Goal: Find specific page/section: Find specific page/section

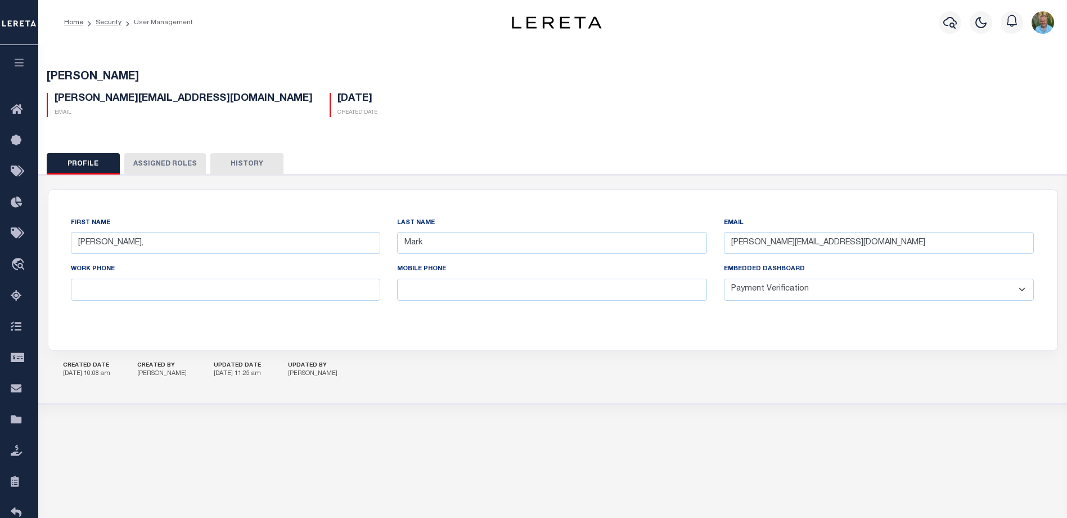
select select "PVQ"
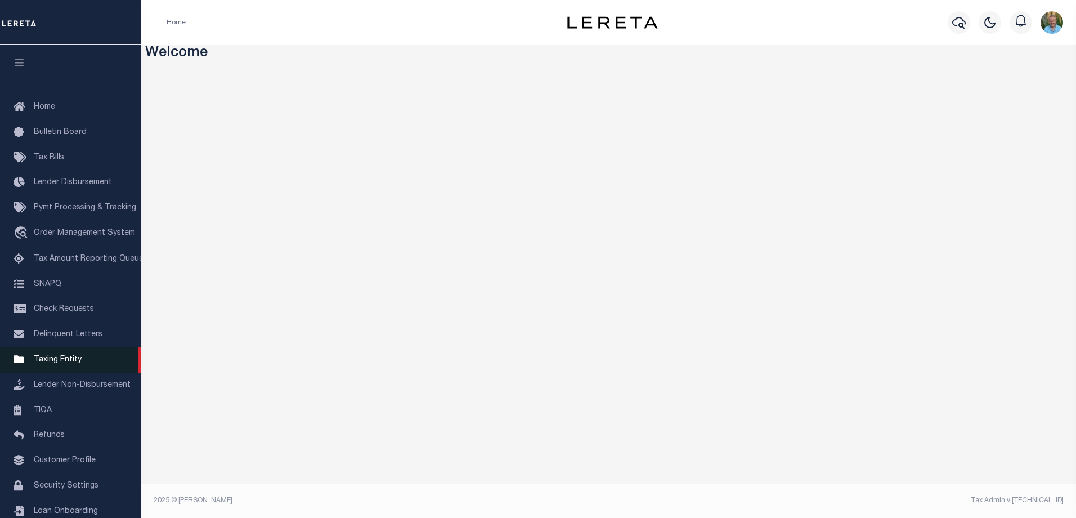
click at [55, 363] on span "Taxing Entity" at bounding box center [58, 360] width 48 height 8
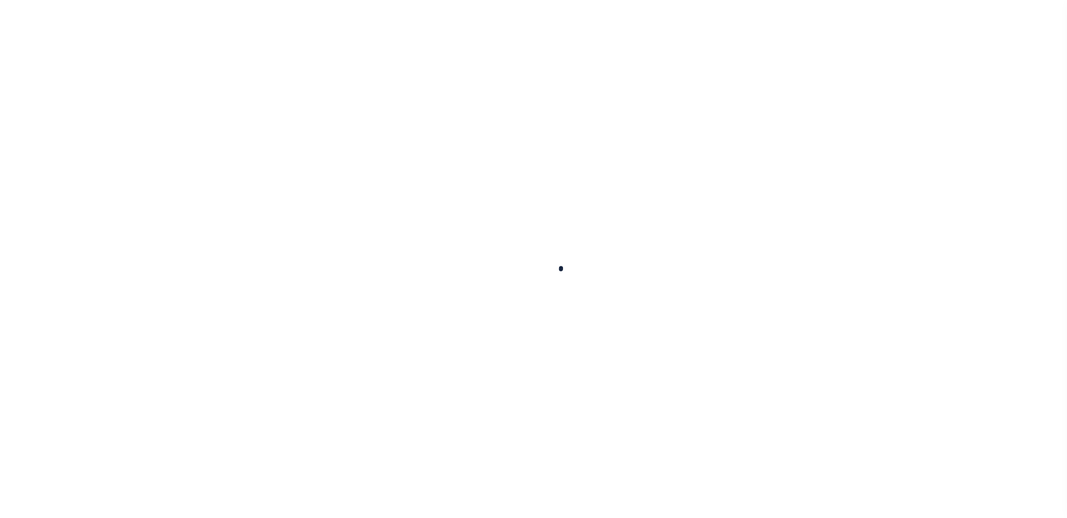
select select
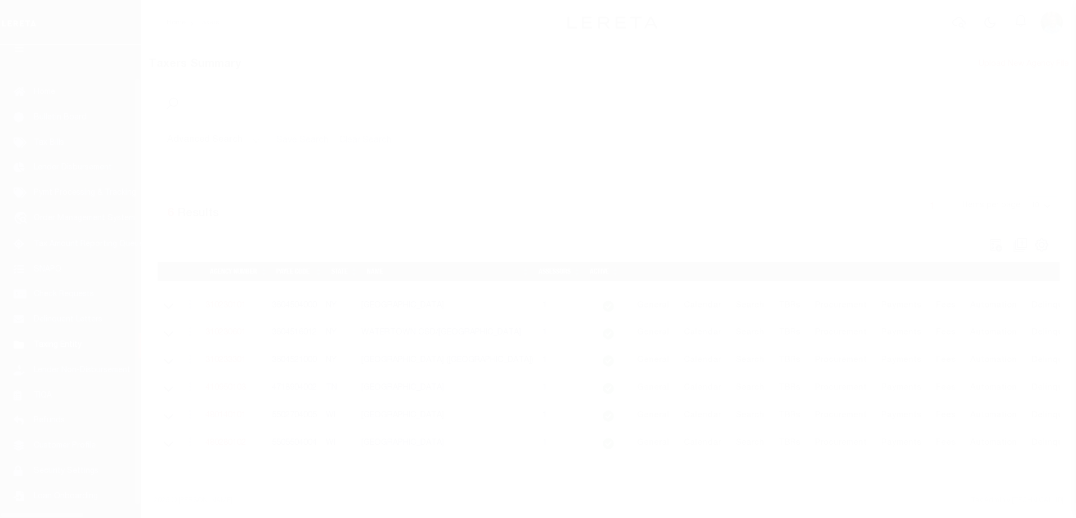
scroll to position [30, 0]
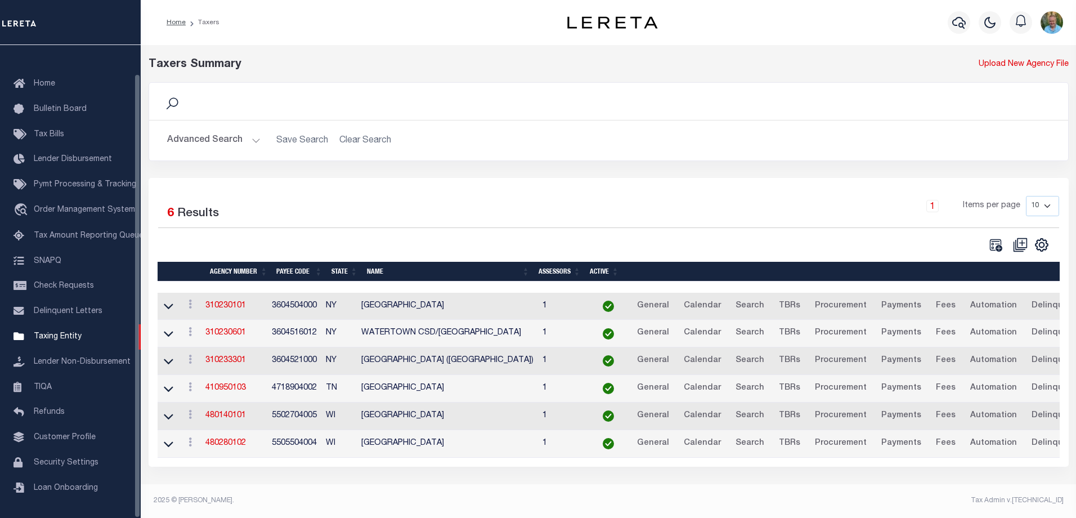
click at [205, 145] on button "Advanced Search" at bounding box center [213, 140] width 93 height 22
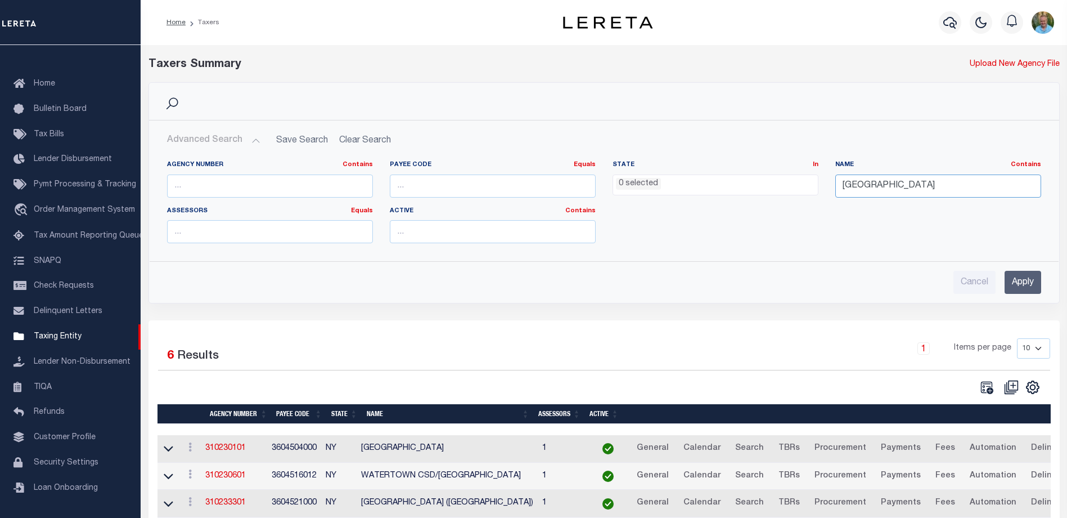
drag, startPoint x: 884, startPoint y: 178, endPoint x: 807, endPoint y: 177, distance: 76.5
click at [808, 177] on div "Agency Number Contains Contains Is Payee Code Equals Equals Is Not Equal To Is …" at bounding box center [604, 206] width 891 height 92
click at [310, 174] on input "text" at bounding box center [270, 185] width 206 height 23
paste input "040168888"
type input "040168888"
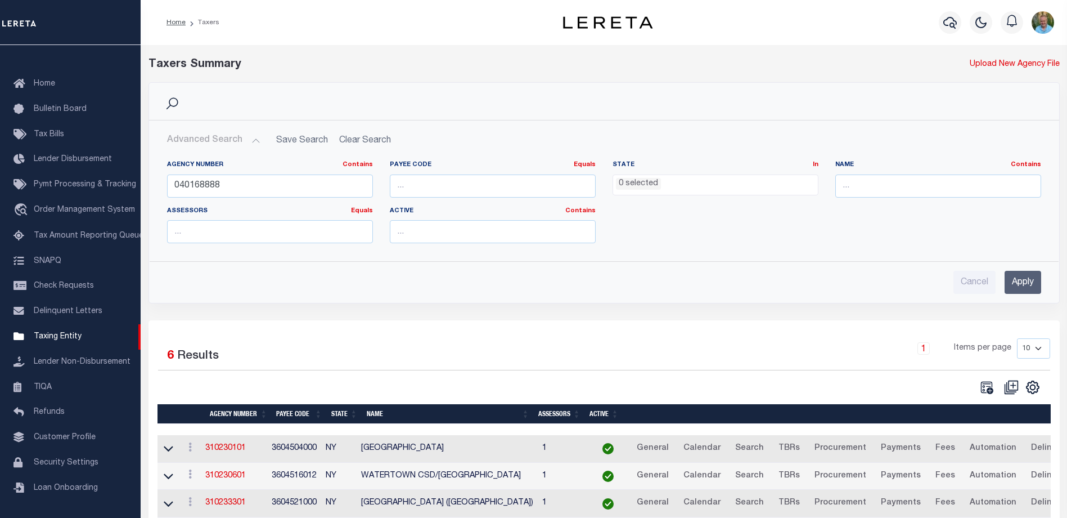
click at [1026, 280] on input "Apply" at bounding box center [1023, 282] width 37 height 23
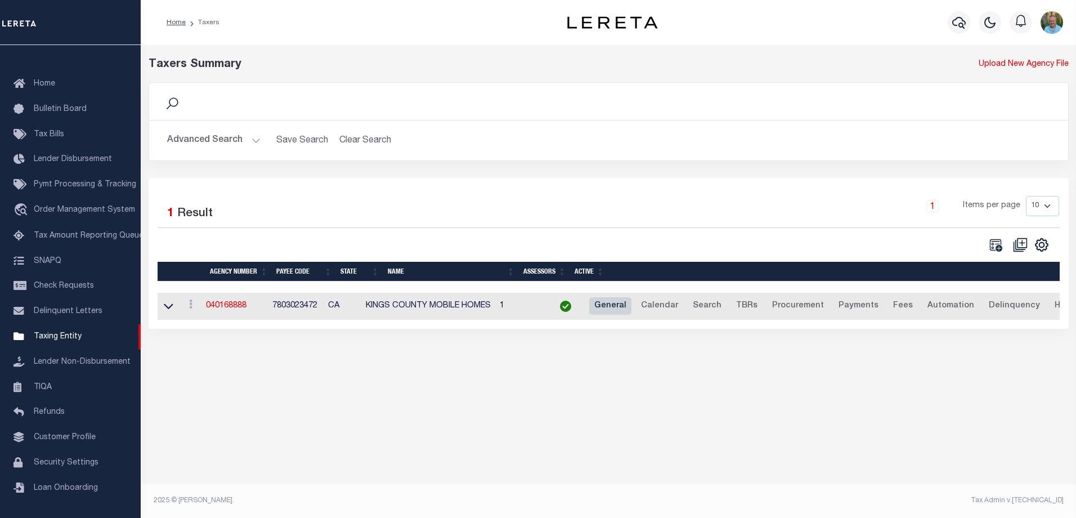
click at [631, 304] on link "General" at bounding box center [610, 306] width 42 height 18
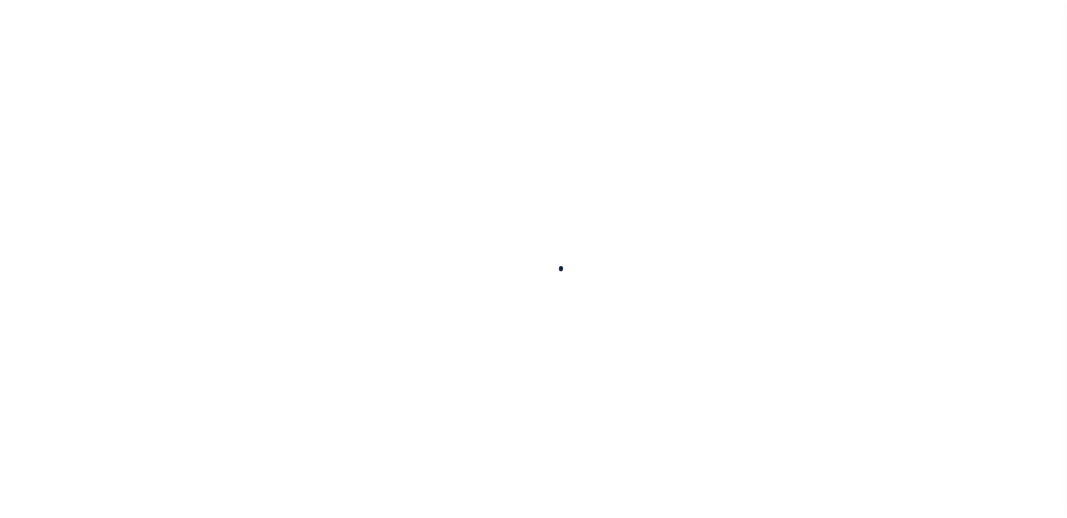
select select
checkbox input "false"
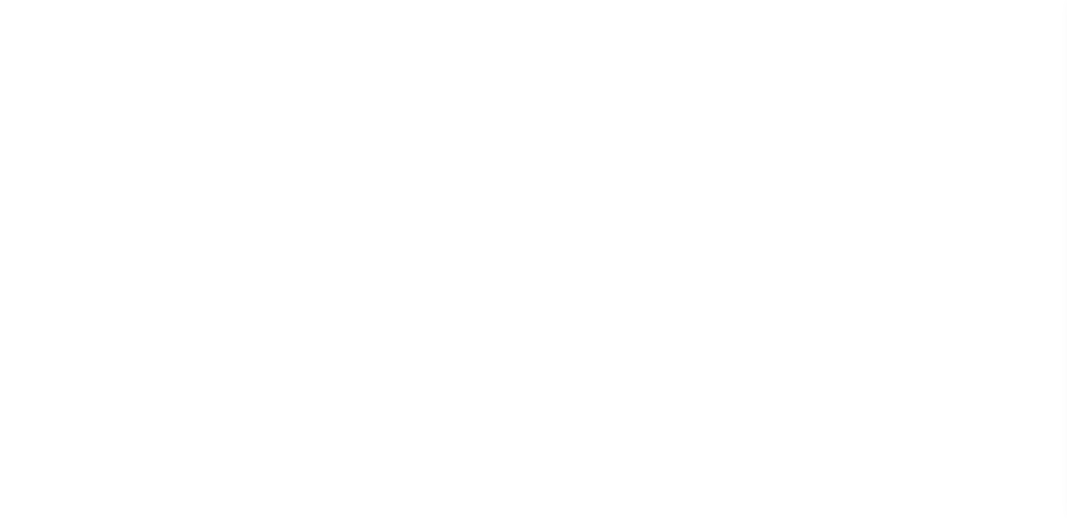
checkbox input "false"
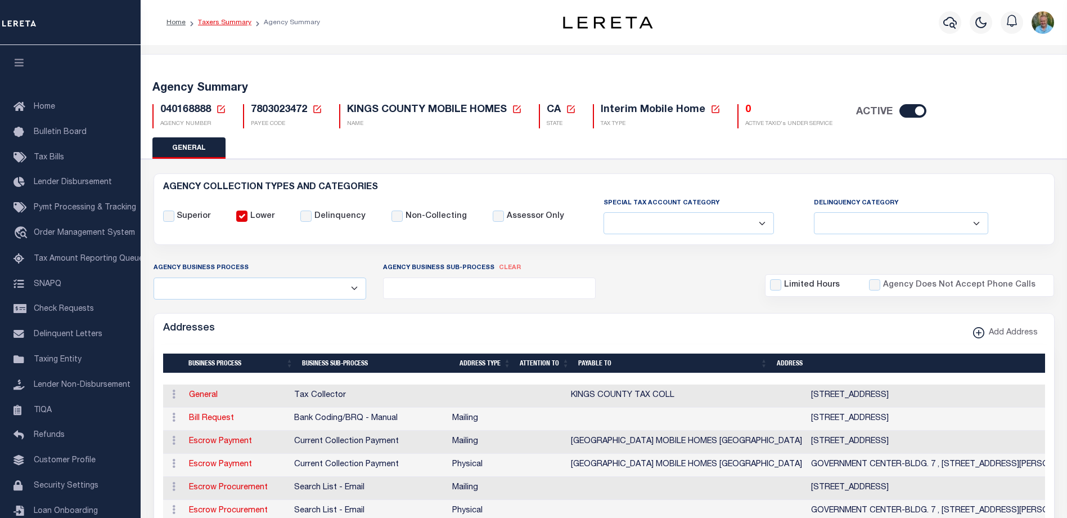
click at [225, 23] on link "Taxers Summary" at bounding box center [224, 22] width 53 height 7
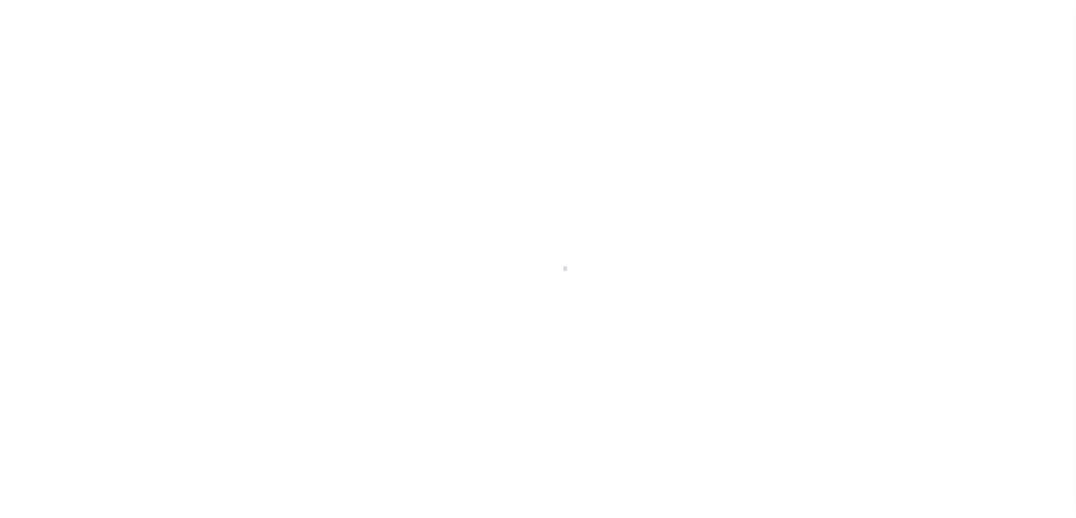
select select
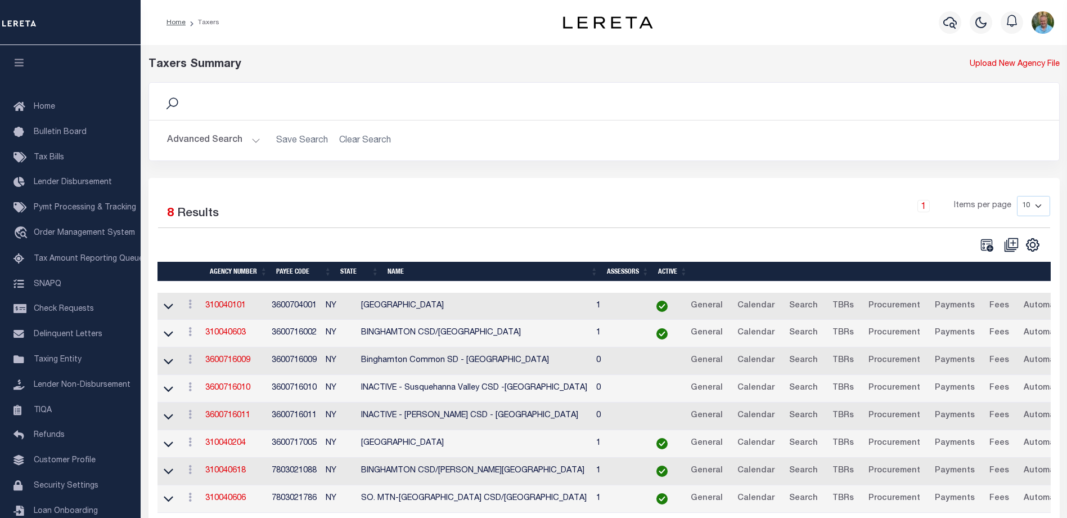
click at [220, 131] on button "Advanced Search" at bounding box center [213, 140] width 93 height 22
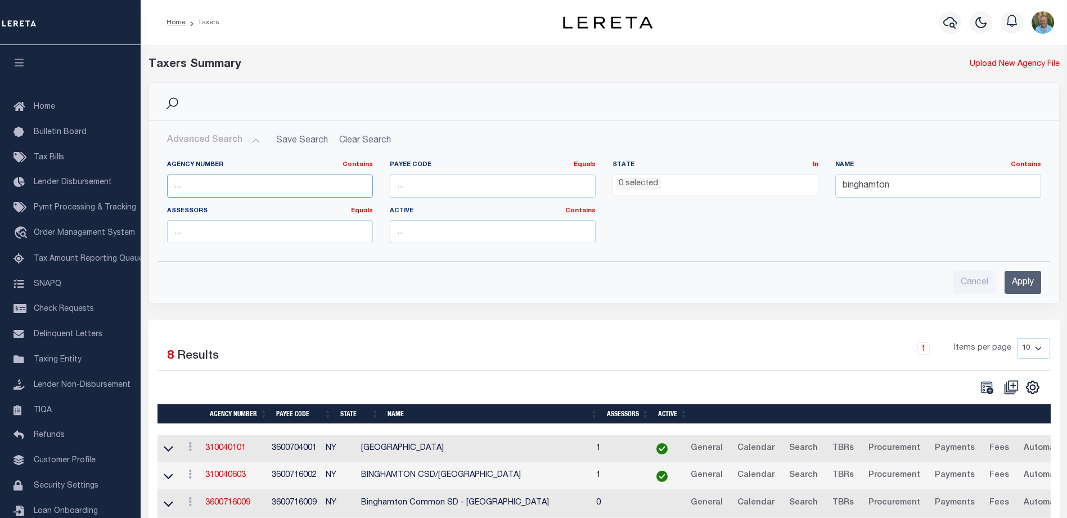
click at [217, 179] on input "text" at bounding box center [270, 185] width 206 height 23
drag, startPoint x: 766, startPoint y: 185, endPoint x: 751, endPoint y: 187, distance: 15.9
click at [751, 187] on div "Agency Number Contains Contains Is Payee Code Equals Equals Is Not Equal To Is …" at bounding box center [604, 206] width 891 height 92
click at [326, 190] on input "text" at bounding box center [270, 185] width 206 height 23
paste input "040168888"
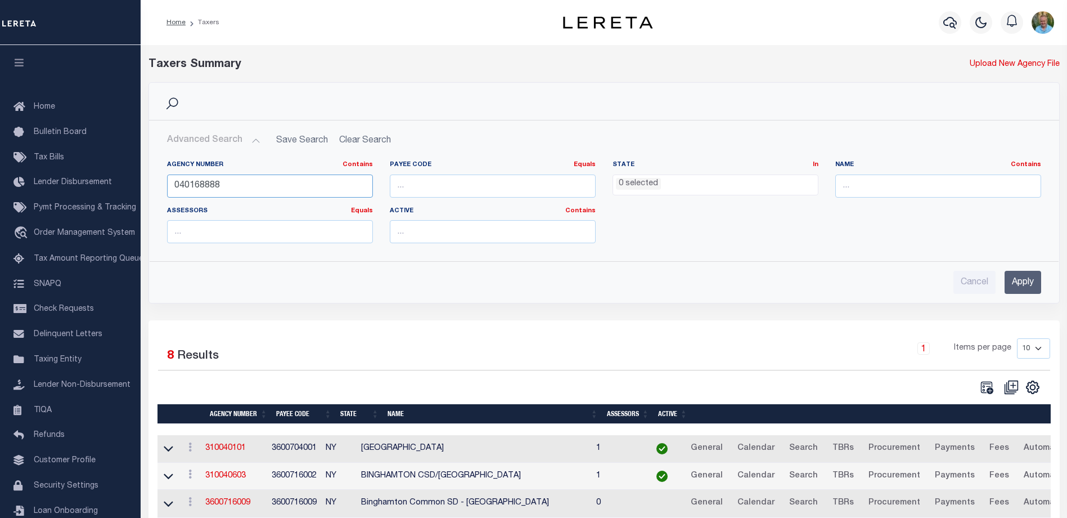
type input "040168888"
click at [1035, 282] on input "Apply" at bounding box center [1023, 282] width 37 height 23
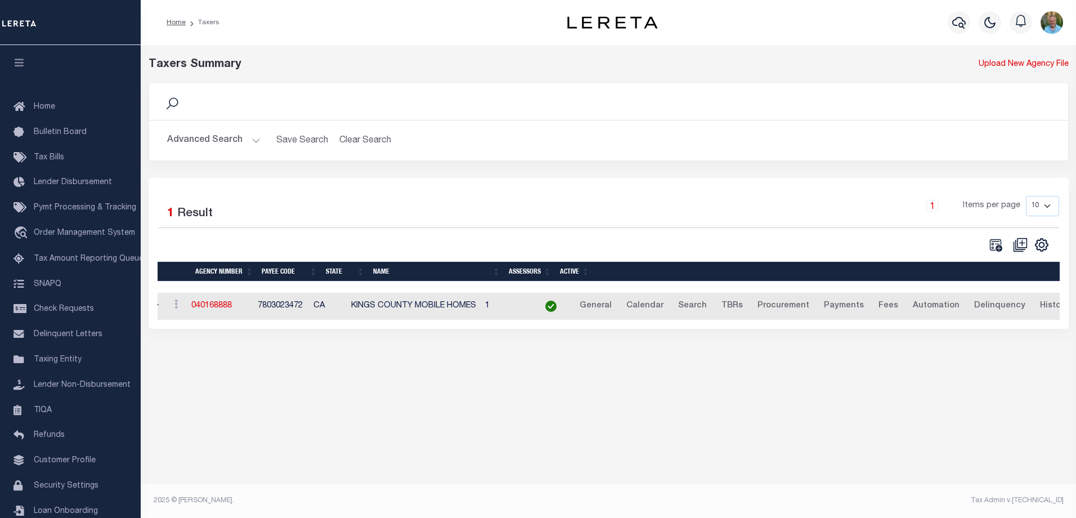
scroll to position [0, 33]
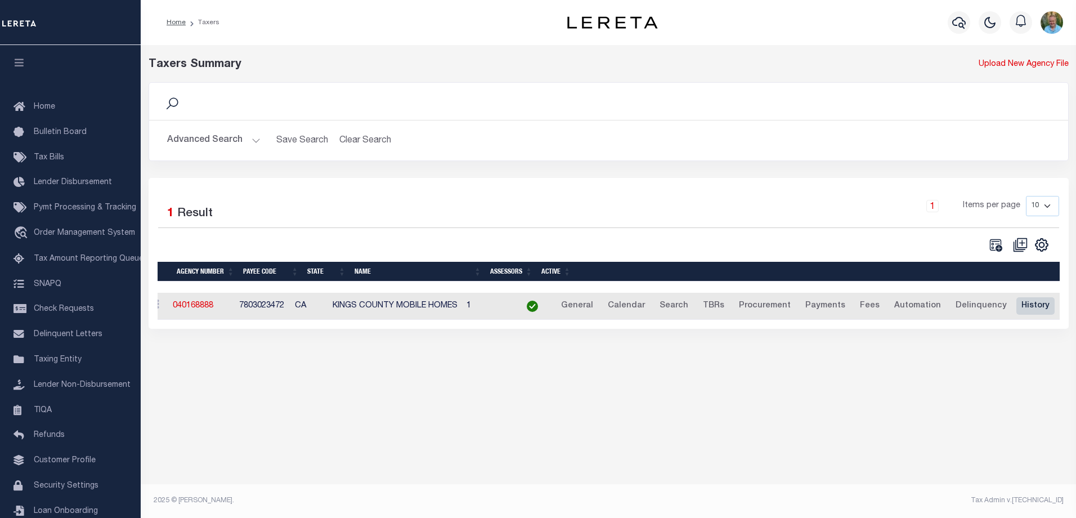
click at [1035, 306] on link "History" at bounding box center [1035, 306] width 38 height 18
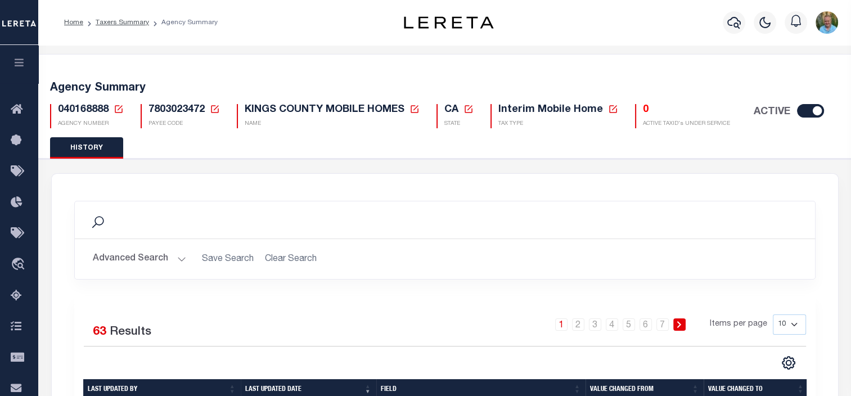
click at [162, 105] on span "7803023472" at bounding box center [177, 110] width 56 height 10
copy h5 "7803023472"
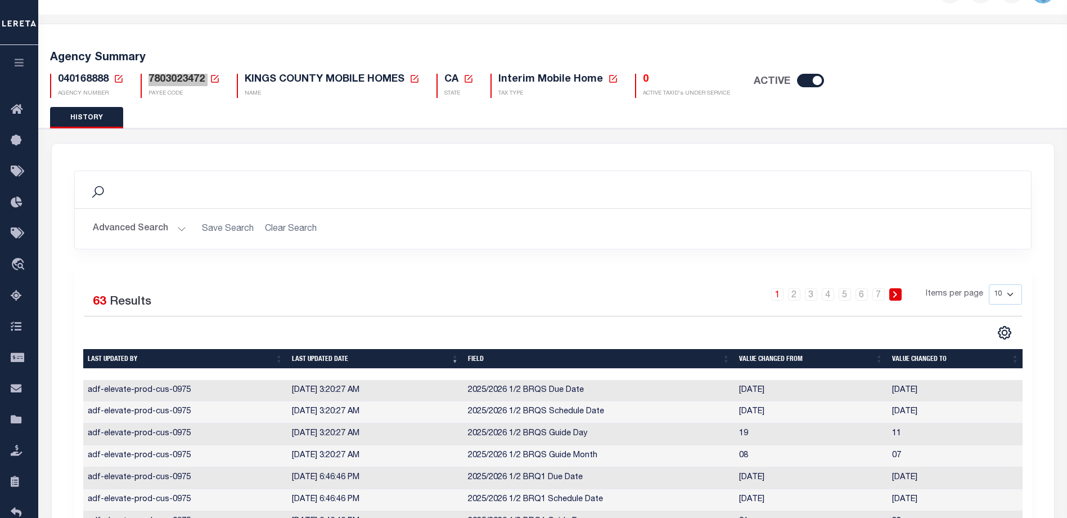
scroll to position [134, 0]
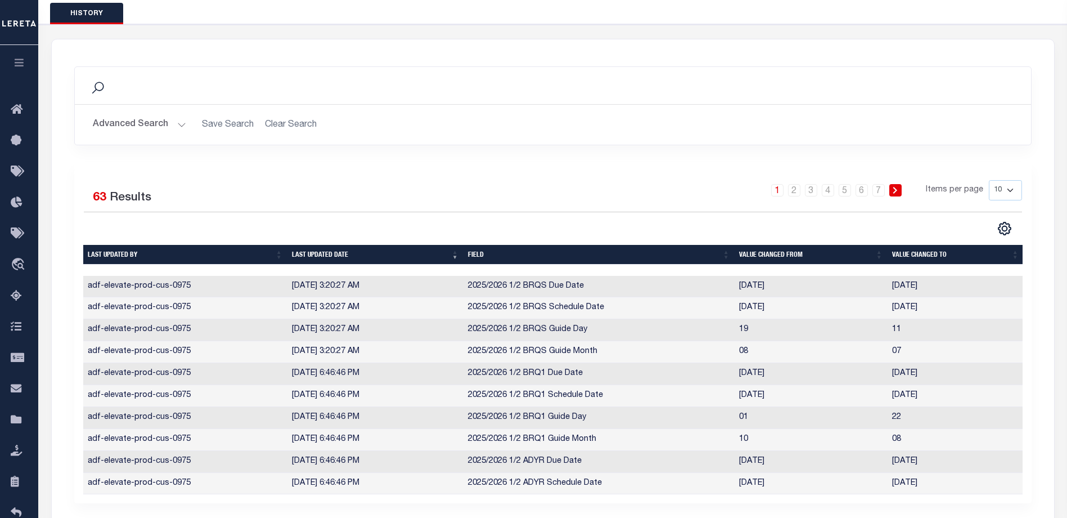
click at [997, 14] on div "GENERAL CALENDAR SEARCH TAX BILL REQUEST PROCUREMENT PAYMENTS" at bounding box center [553, 13] width 1006 height 21
